Goal: Information Seeking & Learning: Check status

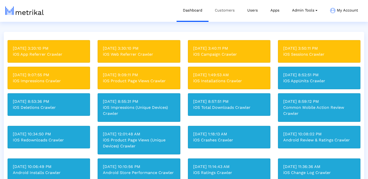
click at [224, 11] on link "Customers" at bounding box center [224, 10] width 32 height 21
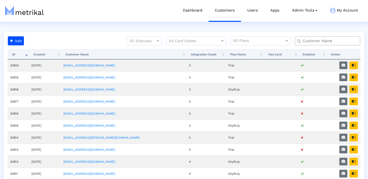
click at [301, 39] on input "text" at bounding box center [328, 40] width 59 height 5
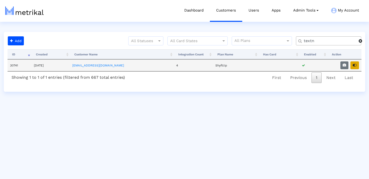
type input "textn"
click at [355, 66] on icon "button" at bounding box center [355, 66] width 4 height 4
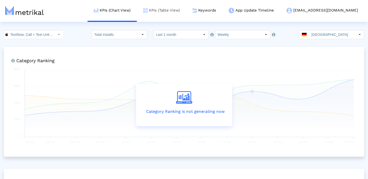
click at [186, 8] on link "KPIs (Table View)" at bounding box center [161, 10] width 49 height 21
click at [222, 12] on link "Keywords" at bounding box center [204, 10] width 36 height 21
click at [176, 16] on link "KPIs (Table View)" at bounding box center [161, 10] width 49 height 21
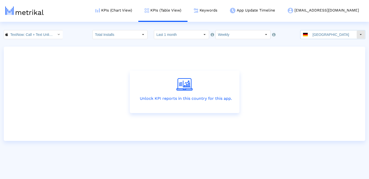
click at [308, 36] on span at bounding box center [305, 35] width 5 height 4
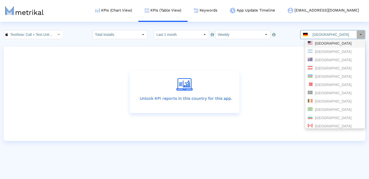
click at [319, 45] on div "United States" at bounding box center [335, 43] width 55 height 5
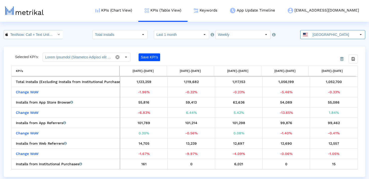
click at [34, 32] on input "TextNow: Call + Text Unlimited < 314716233 >" at bounding box center [30, 34] width 45 height 9
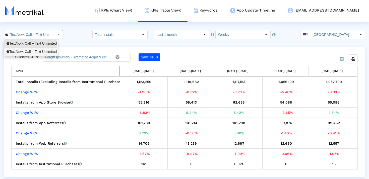
click at [34, 50] on div "TextNow: Call + Text Unlimited <com.enflick.android.TextNow>" at bounding box center [31, 51] width 49 height 5
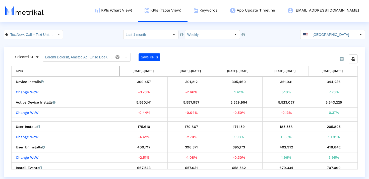
scroll to position [0, 63]
click at [337, 81] on div "344,236" at bounding box center [334, 82] width 44 height 7
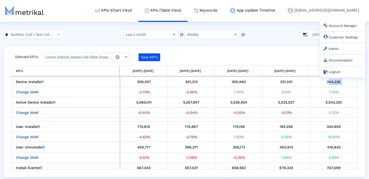
copy div "344,236"
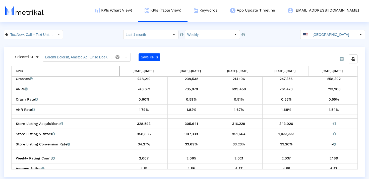
scroll to position [114, 0]
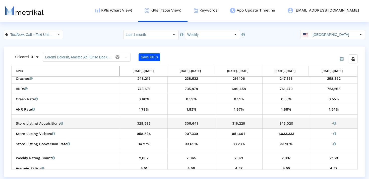
click at [282, 122] on div "343,020" at bounding box center [287, 123] width 44 height 7
copy div "343,020"
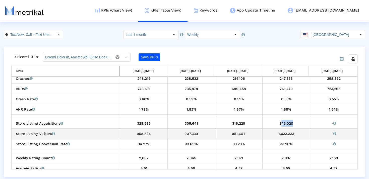
click at [276, 132] on div "1,033,333" at bounding box center [287, 134] width 44 height 7
copy div "1,033,333"
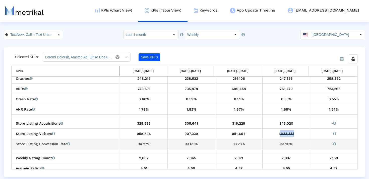
click at [282, 143] on div "33.20%" at bounding box center [287, 144] width 44 height 7
copy div "33.20%"
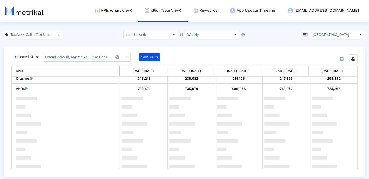
scroll to position [0, 0]
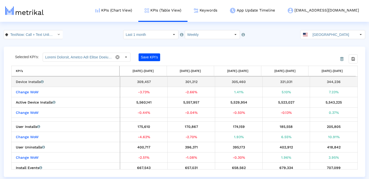
click at [333, 82] on div "344,236" at bounding box center [334, 82] width 44 height 7
copy div "344,236"
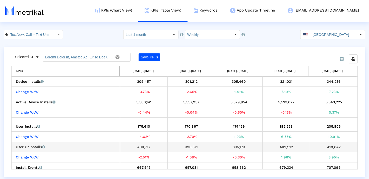
click at [335, 145] on div "418,842" at bounding box center [334, 147] width 44 height 7
copy div "418,842"
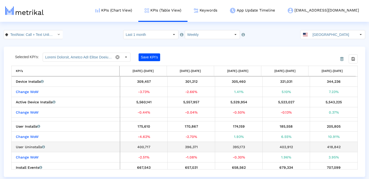
click at [285, 147] on div "402,912" at bounding box center [287, 147] width 44 height 7
copy div "402,912"
click at [234, 144] on div "395,173" at bounding box center [239, 147] width 44 height 7
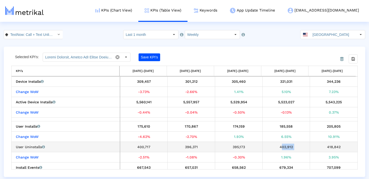
click at [234, 144] on div "395,173" at bounding box center [239, 147] width 44 height 7
copy div "395,173"
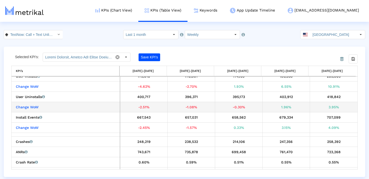
scroll to position [51, 0]
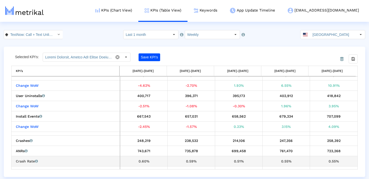
click at [334, 157] on td "0.55%" at bounding box center [333, 161] width 47 height 10
click at [333, 159] on div "0.55%" at bounding box center [334, 161] width 44 height 7
copy div "0.55%"
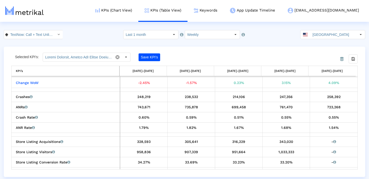
scroll to position [96, 0]
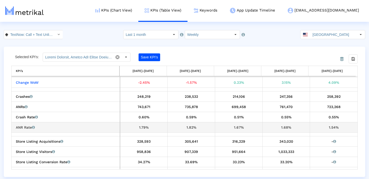
click at [333, 128] on div "1.54%" at bounding box center [334, 127] width 44 height 7
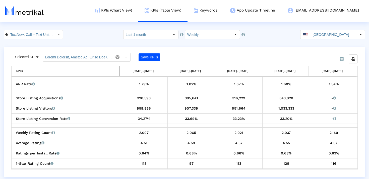
scroll to position [141, 0]
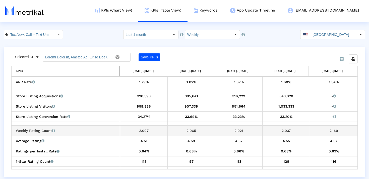
click at [336, 131] on div "2,169" at bounding box center [334, 131] width 44 height 7
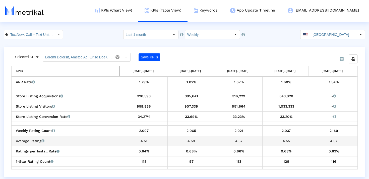
click at [332, 141] on div "4.57" at bounding box center [334, 141] width 44 height 7
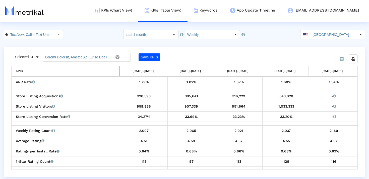
scroll to position [141, 0]
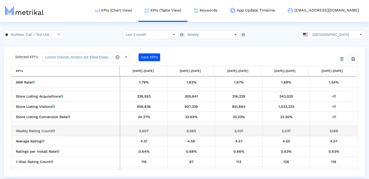
click at [334, 134] on td "2,169" at bounding box center [333, 131] width 47 height 10
click at [277, 130] on div "2,037" at bounding box center [287, 131] width 44 height 7
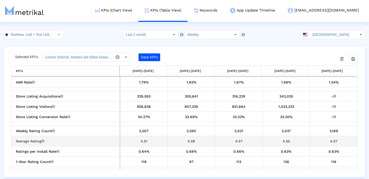
click at [242, 133] on div "2,021" at bounding box center [239, 131] width 44 height 7
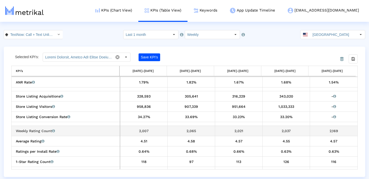
click at [242, 133] on div "2,021" at bounding box center [239, 131] width 44 height 7
click at [193, 129] on div "2,065" at bounding box center [192, 131] width 44 height 7
click at [140, 132] on div "2,007" at bounding box center [144, 131] width 44 height 7
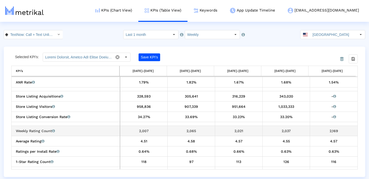
click at [140, 132] on div "2,007" at bounding box center [144, 131] width 44 height 7
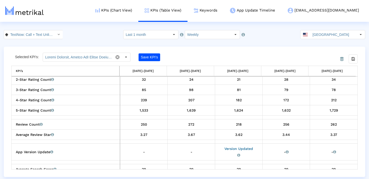
scroll to position [234, 0]
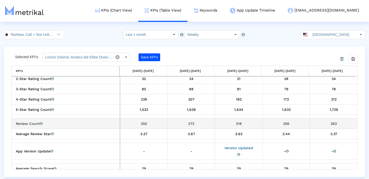
click at [332, 124] on div "262" at bounding box center [334, 124] width 44 height 7
click at [288, 125] on div "256" at bounding box center [287, 124] width 44 height 7
click at [286, 122] on div "256" at bounding box center [287, 124] width 44 height 7
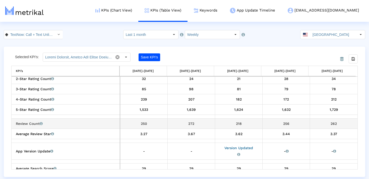
click at [286, 122] on div "256" at bounding box center [287, 124] width 44 height 7
click at [237, 122] on div "218" at bounding box center [239, 124] width 44 height 7
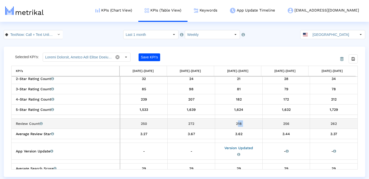
click at [148, 122] on div "250" at bounding box center [144, 124] width 44 height 7
click at [143, 122] on div "250" at bounding box center [144, 124] width 44 height 7
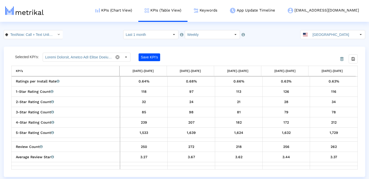
scroll to position [211, 0]
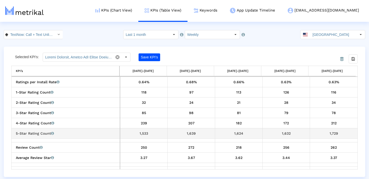
click at [332, 135] on div "1,729" at bounding box center [334, 133] width 44 height 7
